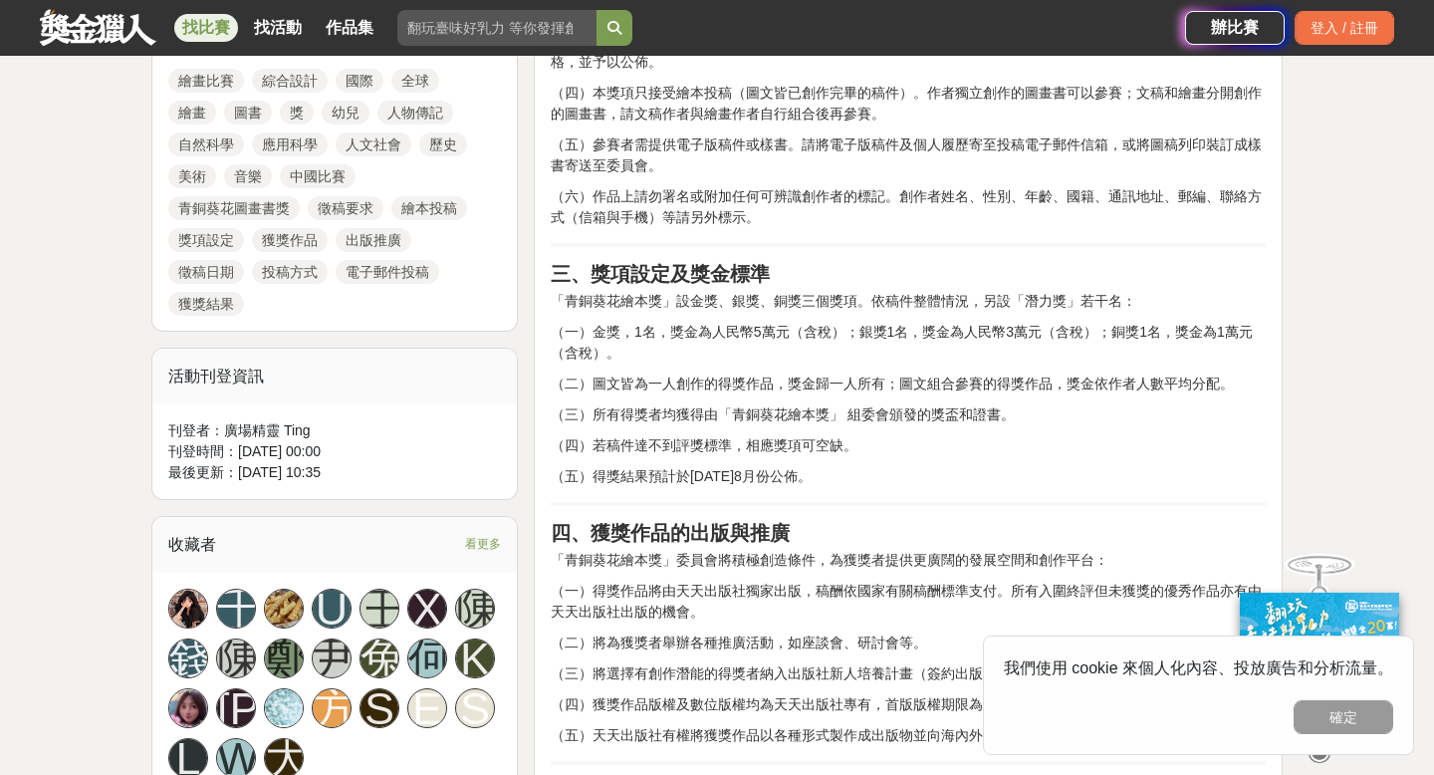
scroll to position [967, 0]
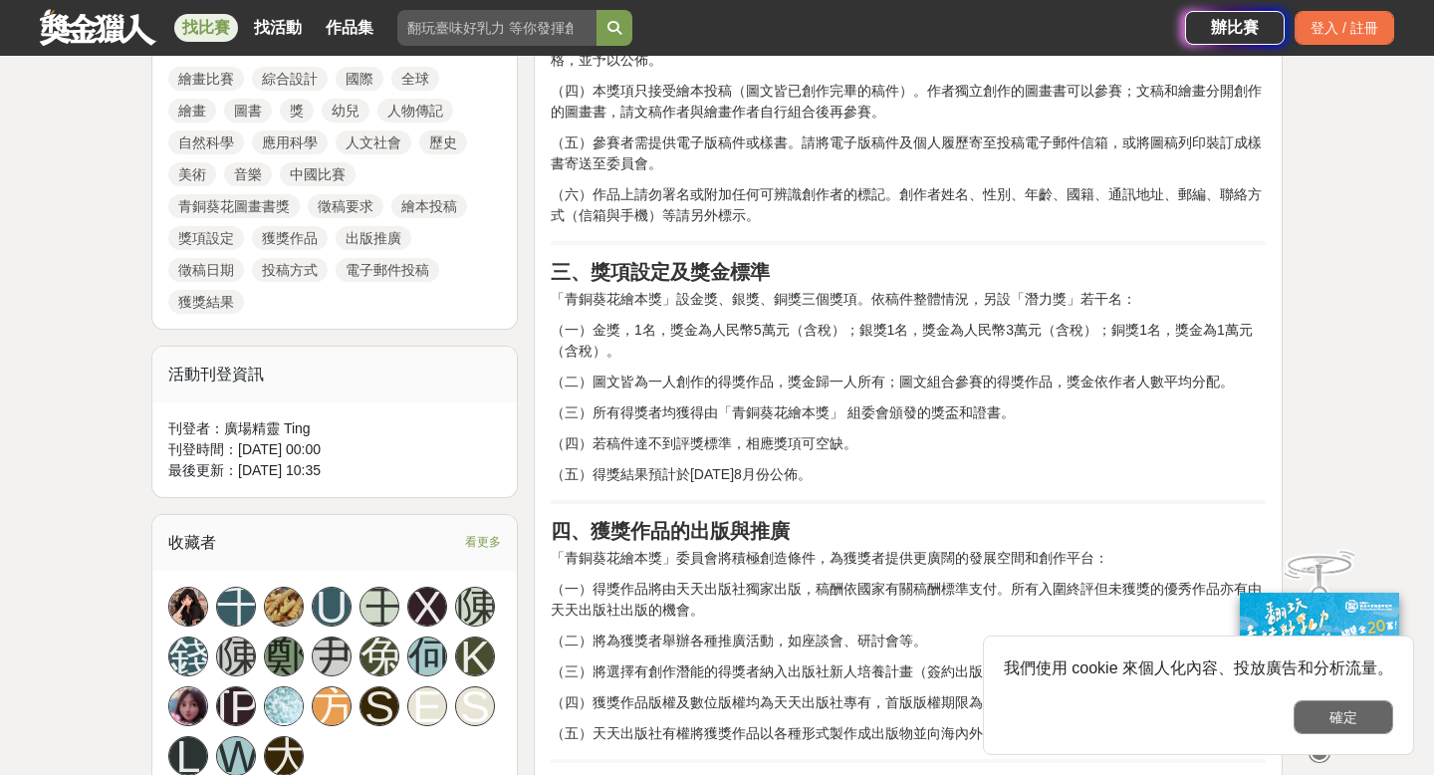
click at [1358, 719] on button "確定" at bounding box center [1344, 717] width 100 height 34
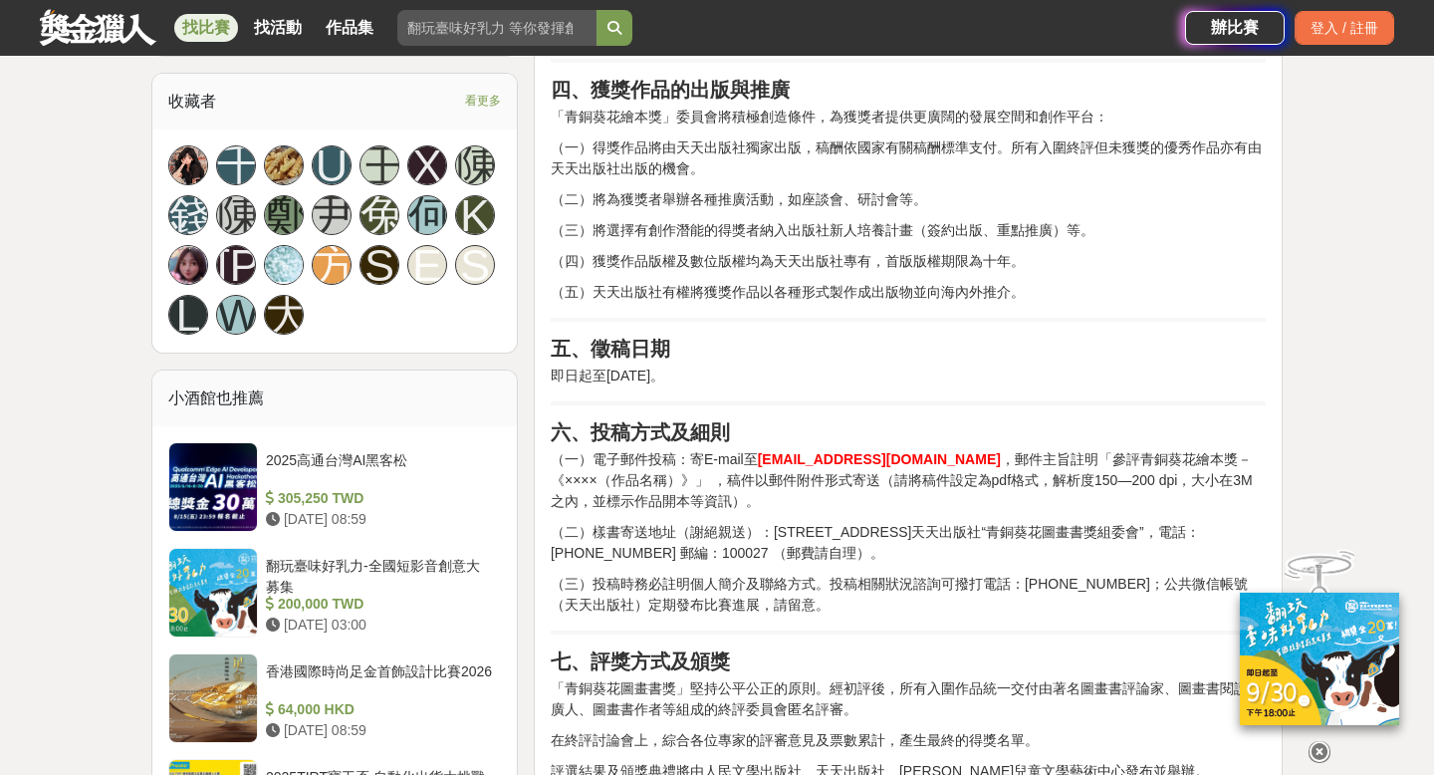
scroll to position [1490, 0]
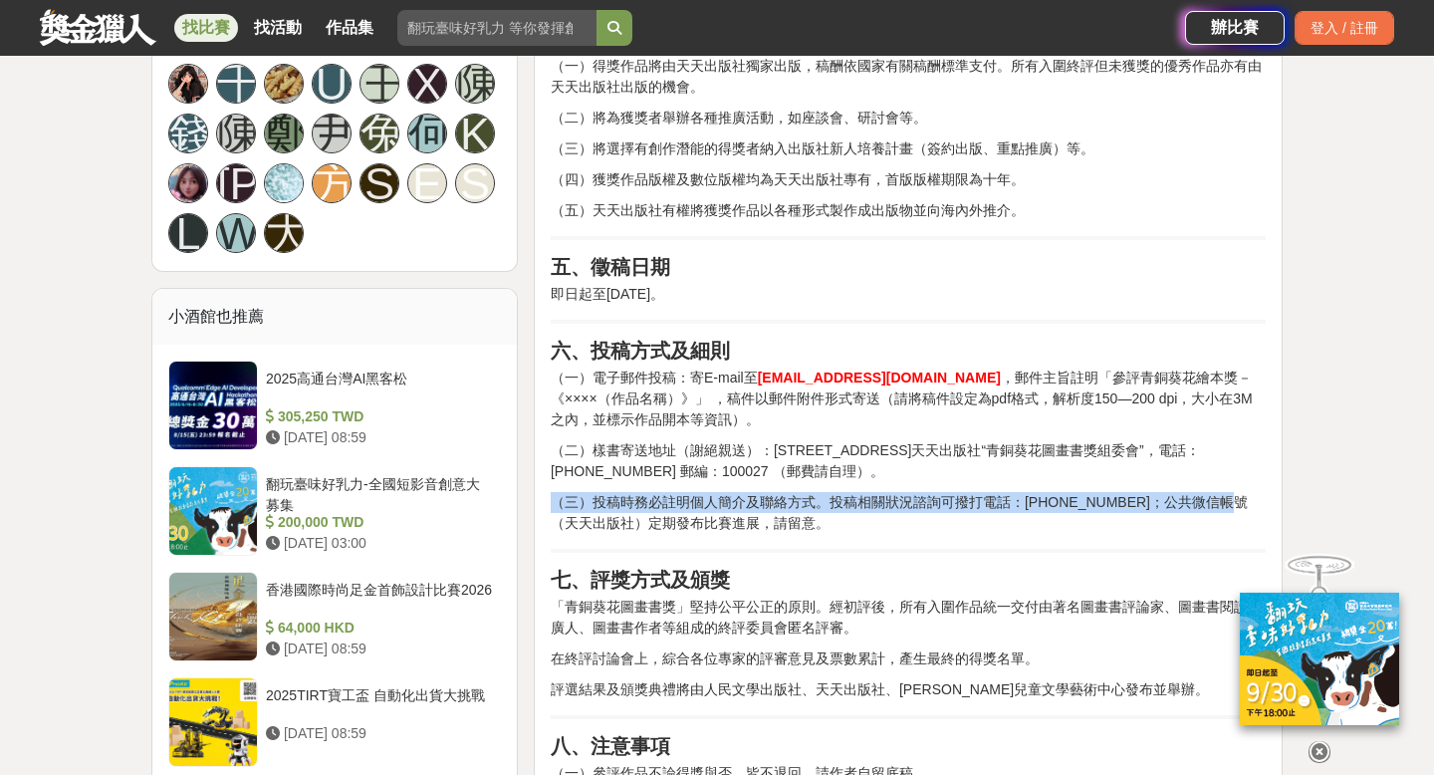
drag, startPoint x: 1238, startPoint y: 498, endPoint x: 648, endPoint y: 537, distance: 591.0
click at [646, 538] on div "一、徵稿對象 海內外作者的圖畫書作品均可參加評選“青銅葵花圖畫書獎”，不受作者性別、年齡、地區和國籍的限制。 二、徵稿要求 （一）作品內容適合3~8歲幼兒閱讀…" at bounding box center [908, 94] width 715 height 1566
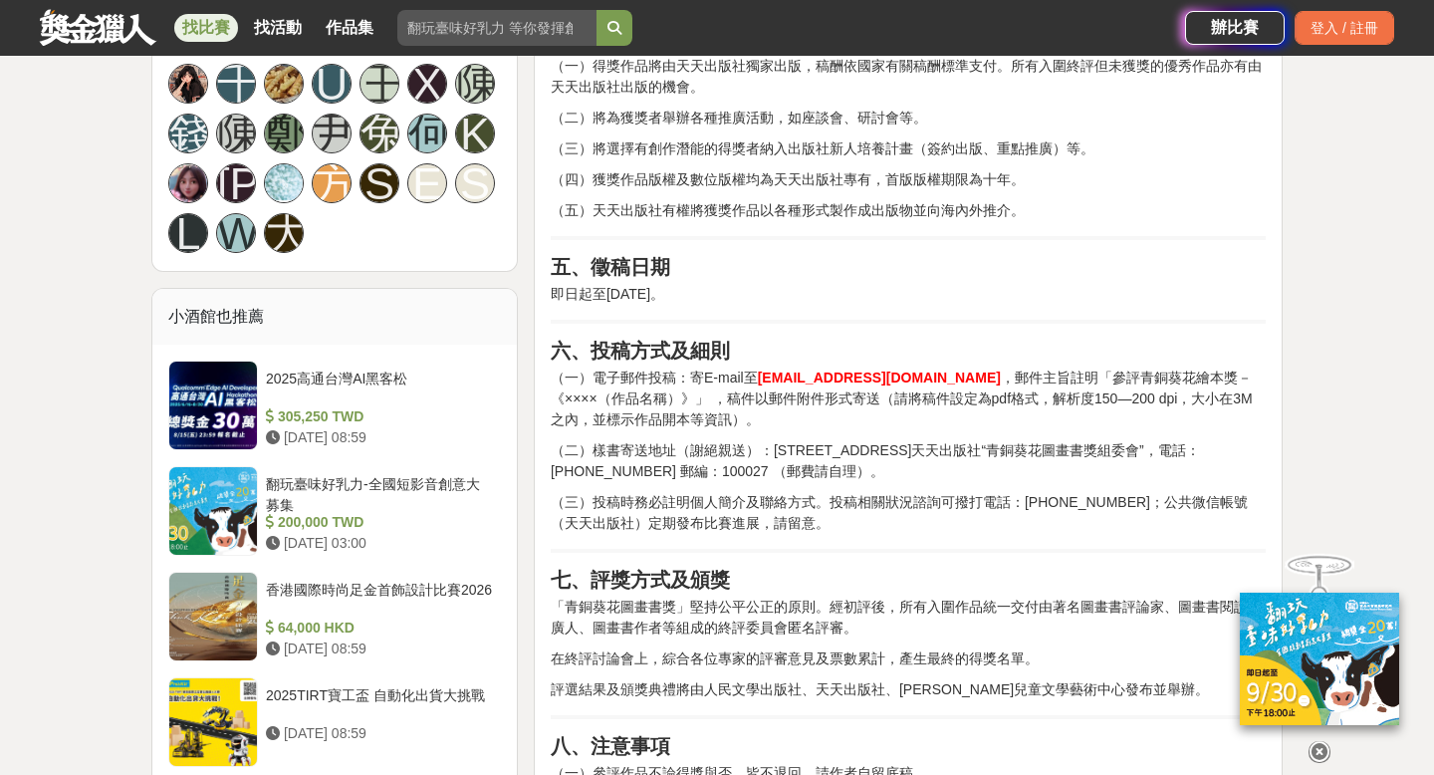
click at [616, 532] on p "（三）投稿時務必註明個人簡介及聯絡方式。投稿相關狀況諮詢可撥打電話：[PHONE_NUMBER]；公共微信帳號（天天出版社）定期發布比賽進展，請留意。" at bounding box center [908, 513] width 715 height 42
drag, startPoint x: 593, startPoint y: 518, endPoint x: 1240, endPoint y: 509, distance: 647.5
click at [1240, 509] on p "（三）投稿時務必註明個人簡介及聯絡方式。投稿相關狀況諮詢可撥打電話：[PHONE_NUMBER]；公共微信帳號（天天出版社）定期發布比賽進展，請留意。" at bounding box center [908, 513] width 715 height 42
copy p "天天出版社"
click at [1166, 522] on p "（三）投稿時務必註明個人簡介及聯絡方式。投稿相關狀況諮詢可撥打電話：[PHONE_NUMBER]；公共微信帳號（天天出版社）定期發布比賽進展，請留意。" at bounding box center [908, 513] width 715 height 42
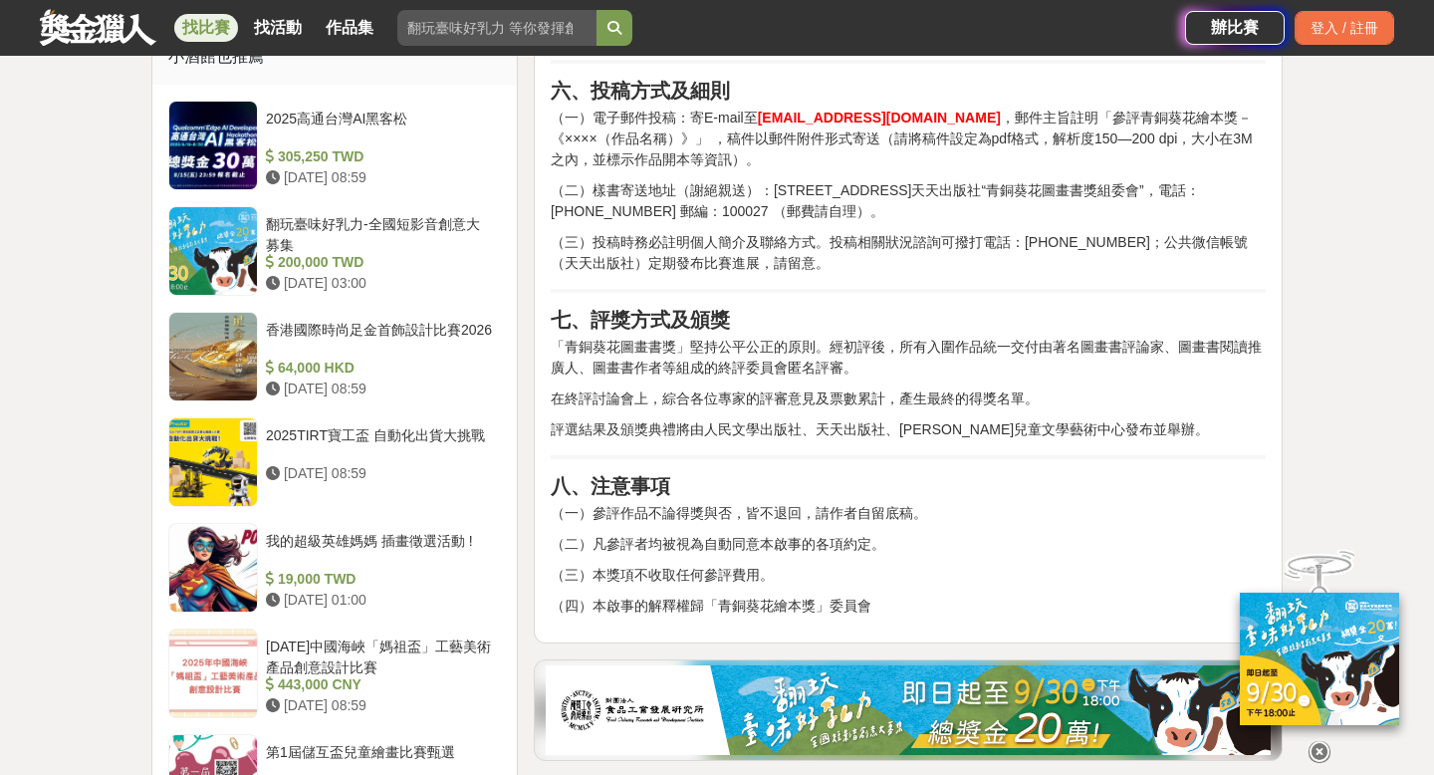
scroll to position [1753, 0]
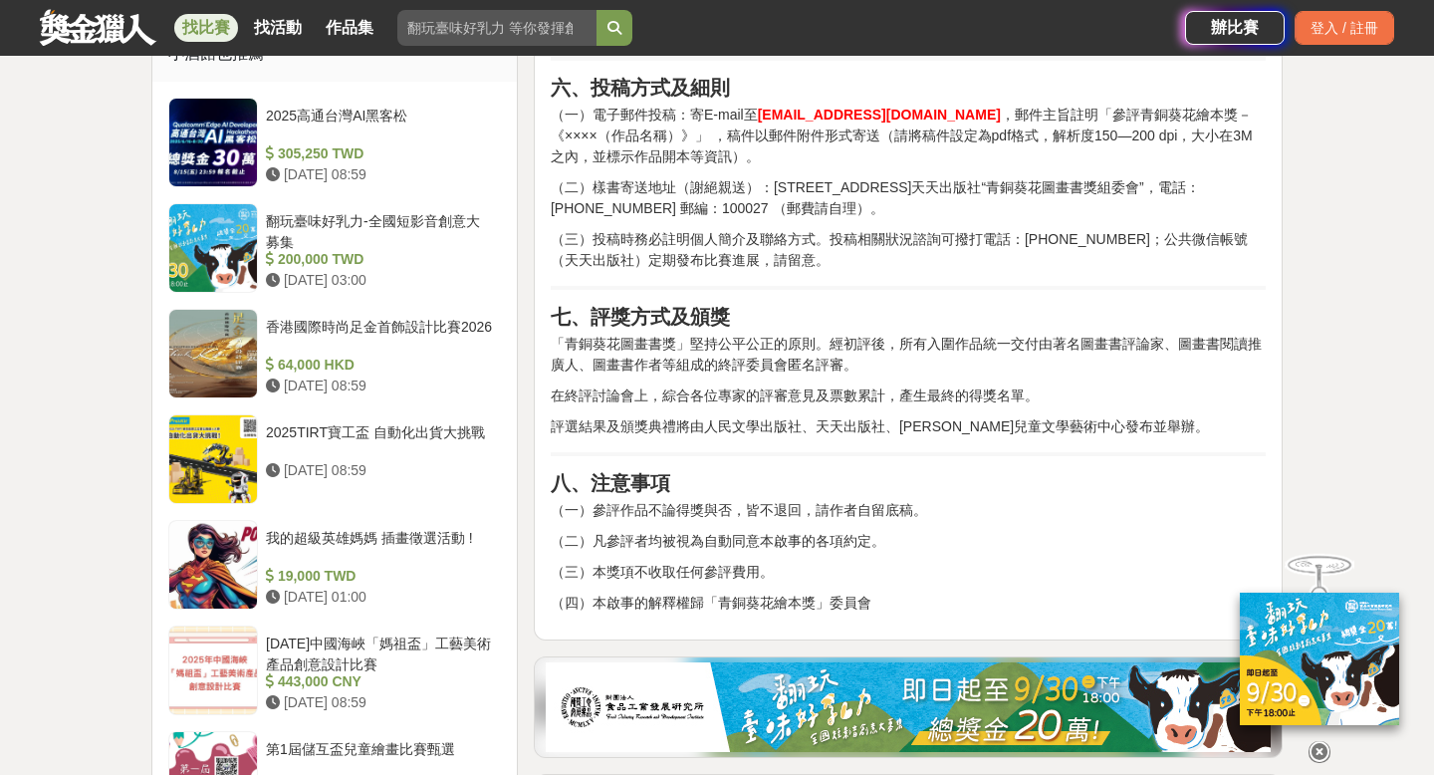
click at [734, 422] on p "評選結果及頒獎典禮將由人民文學出版社、天天出版社、[PERSON_NAME]兒童文學藝術中心發布並舉辦。" at bounding box center [908, 426] width 715 height 21
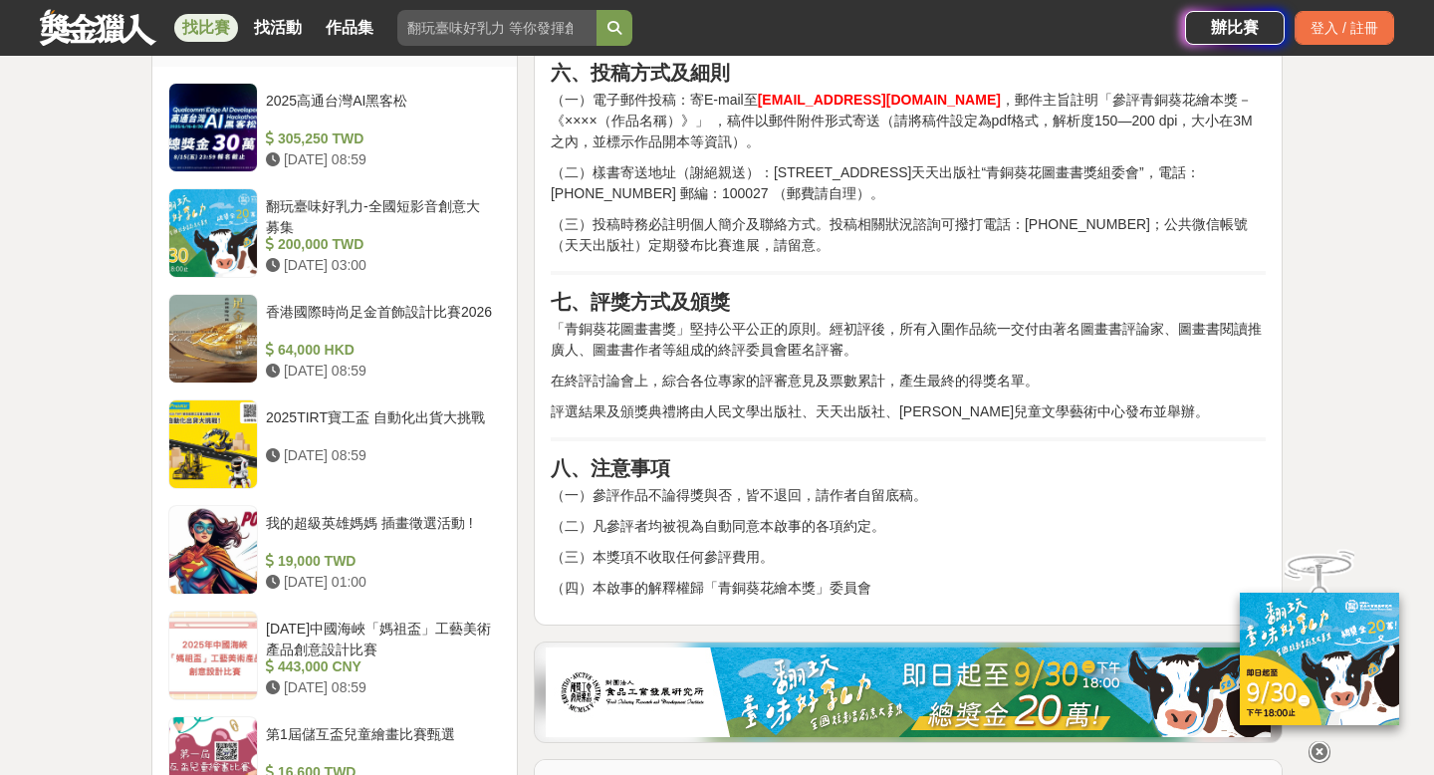
scroll to position [1914, 0]
